Goal: Navigation & Orientation: Find specific page/section

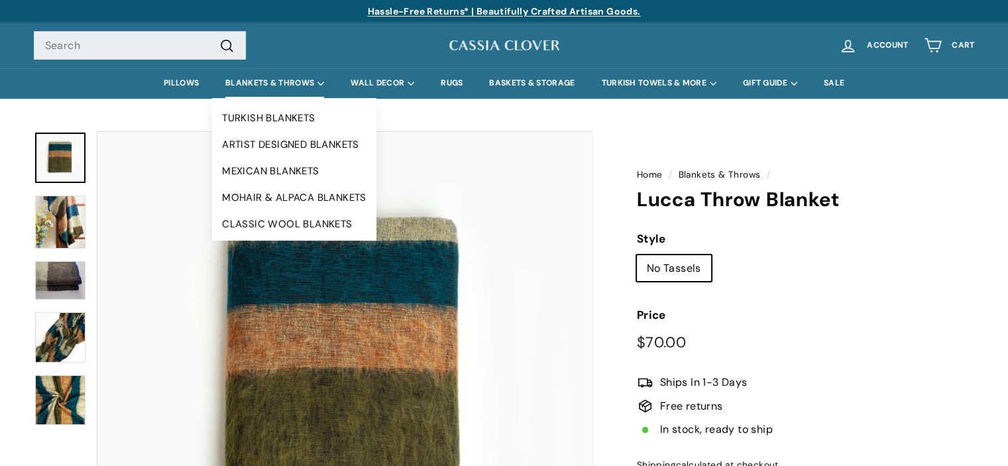
click at [272, 80] on summary "BLANKETS & THROWS" at bounding box center [274, 83] width 125 height 30
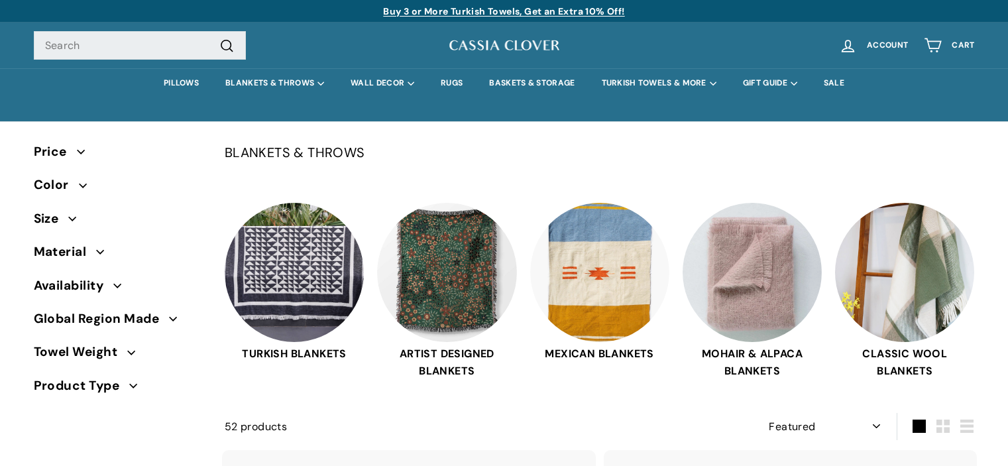
select select "manual"
click at [744, 243] on img at bounding box center [752, 270] width 139 height 139
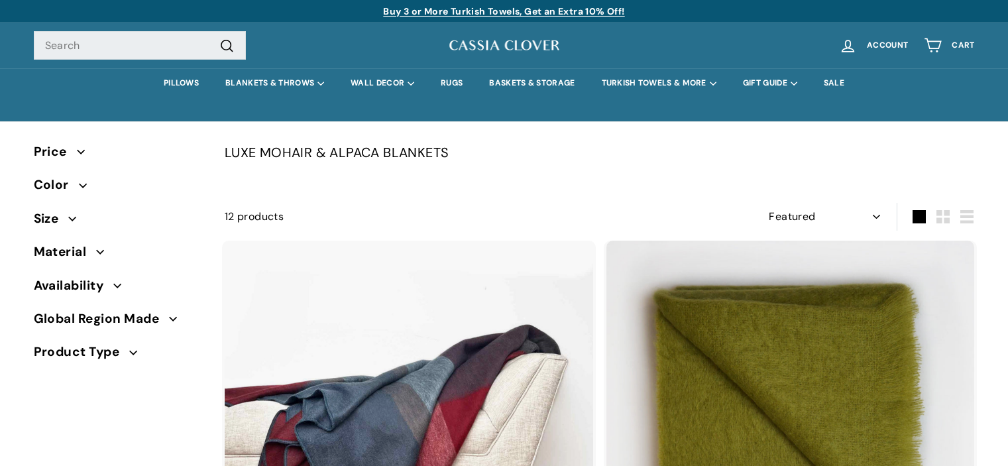
select select "manual"
